Goal: Navigation & Orientation: Find specific page/section

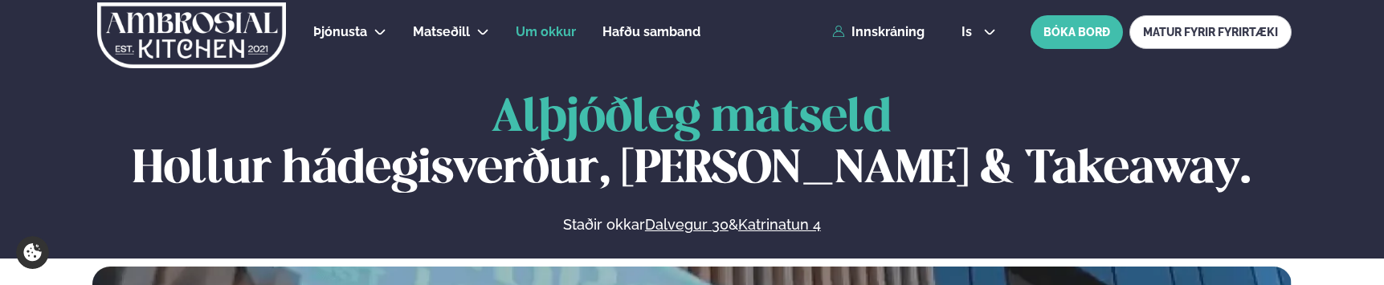
click at [550, 34] on span "Um okkur" at bounding box center [546, 31] width 60 height 15
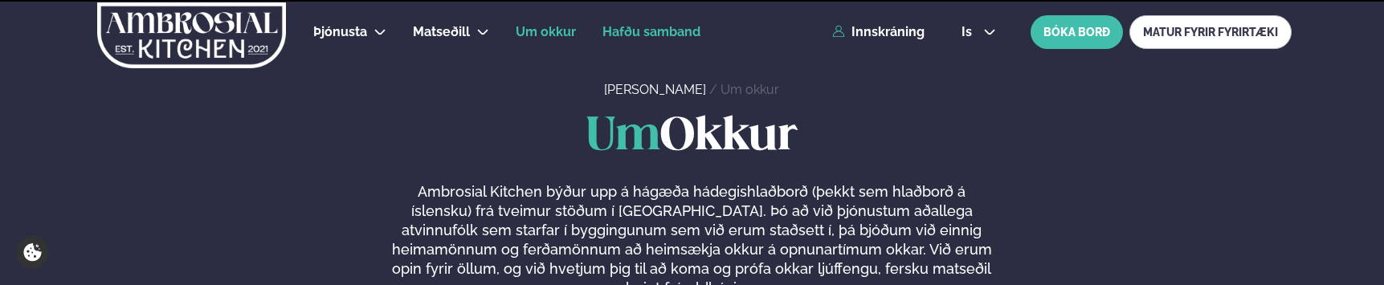
click at [623, 30] on span "Hafðu samband" at bounding box center [651, 31] width 98 height 15
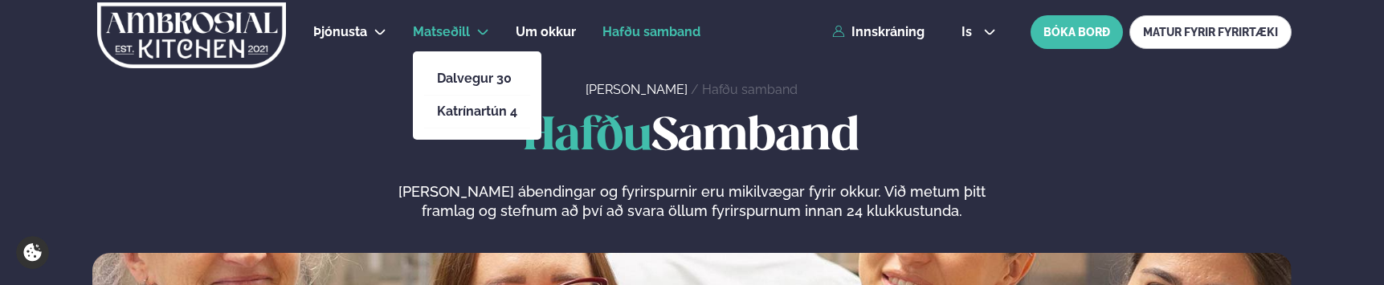
click at [438, 34] on span "Matseðill" at bounding box center [441, 31] width 57 height 15
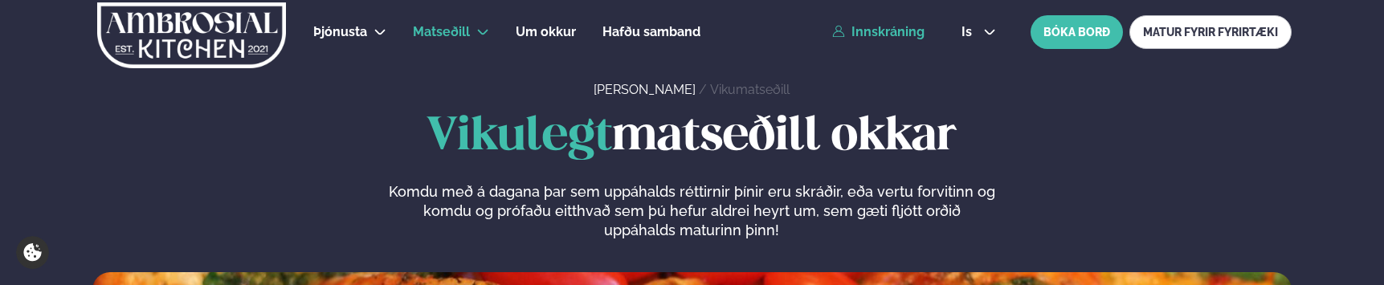
click at [878, 34] on link "Innskráning" at bounding box center [878, 32] width 92 height 14
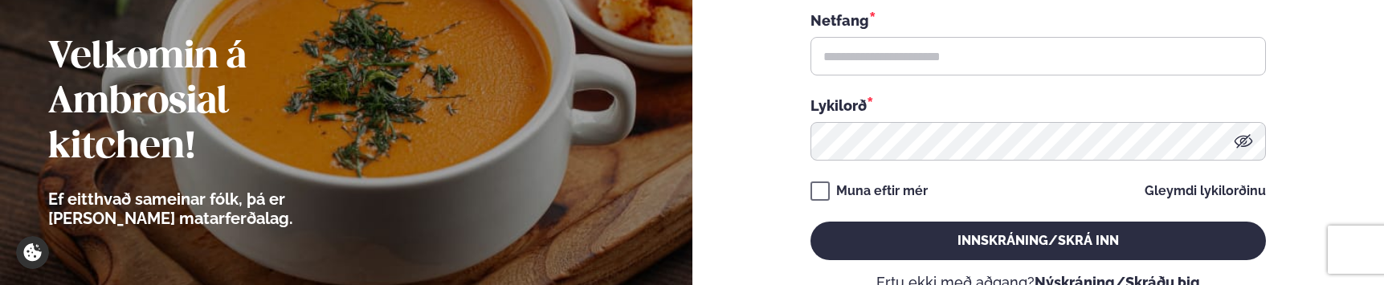
scroll to position [31, 0]
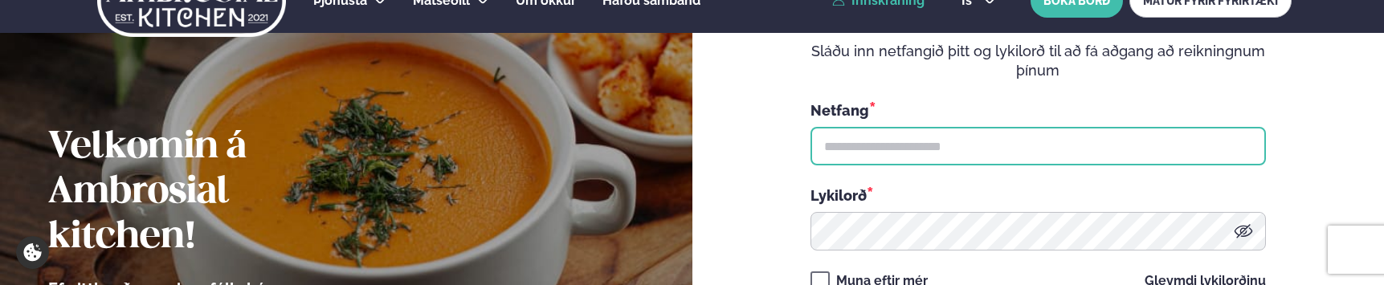
click at [887, 131] on input "text" at bounding box center [1037, 146] width 455 height 39
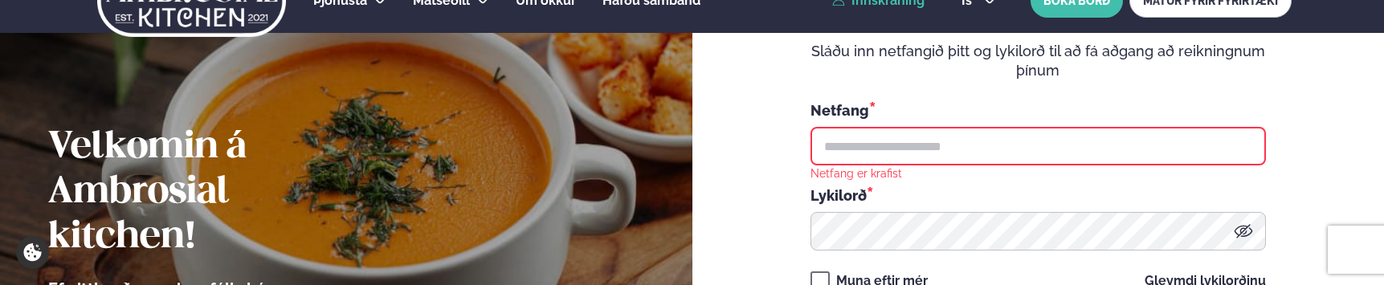
click at [717, 140] on div "Velkomin aftur Sláðu inn netfangið þitt og lykilorð til að fá aðgang að reiknin…" at bounding box center [1038, 192] width 692 height 446
